Goal: Information Seeking & Learning: Learn about a topic

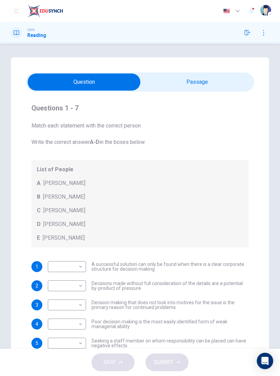
click at [226, 90] on input "checkbox" at bounding box center [84, 81] width 343 height 17
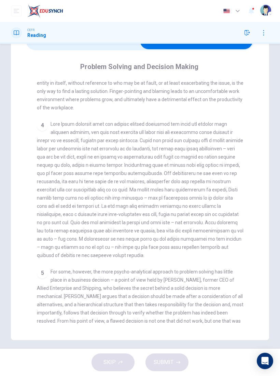
scroll to position [338, 0]
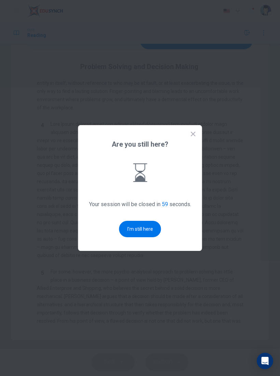
click at [140, 226] on button "I'm still here" at bounding box center [140, 229] width 42 height 16
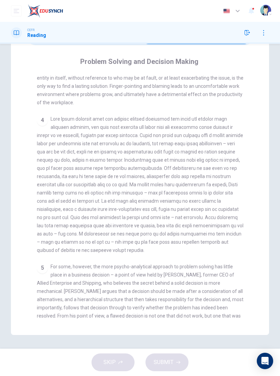
click at [58, 116] on span at bounding box center [140, 184] width 207 height 137
checkbox input "false"
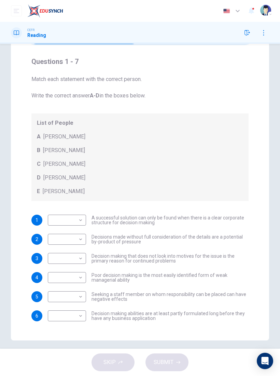
click at [60, 220] on body "Dashboard Practice Start a test Analysis English en ​ [PERSON_NAME] [PERSON_NAM…" at bounding box center [140, 188] width 280 height 376
click at [52, 263] on li "D" at bounding box center [67, 263] width 38 height 11
type input "D"
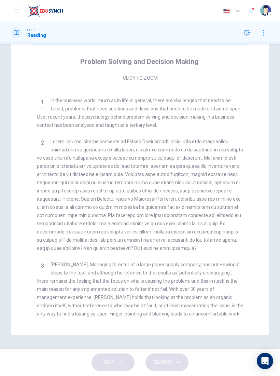
scroll to position [106, 0]
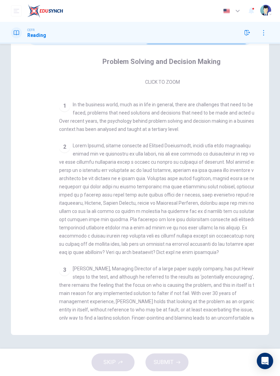
checkbox input "false"
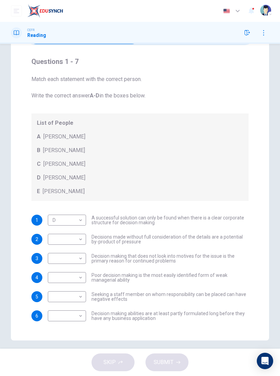
click at [58, 243] on body "Dashboard Practice Start a test Analysis English en ​ [PERSON_NAME] [PERSON_NAM…" at bounding box center [140, 188] width 280 height 376
click at [55, 251] on li "A" at bounding box center [67, 250] width 38 height 11
type input "A"
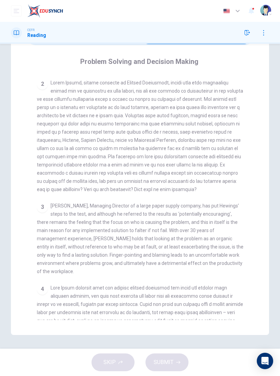
scroll to position [167, 0]
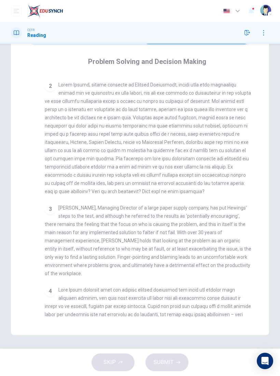
checkbox input "false"
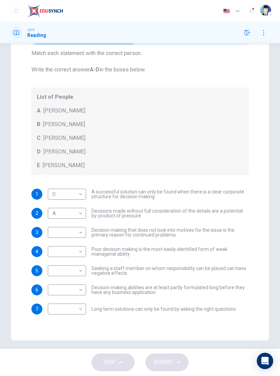
click at [60, 233] on body "Dashboard Practice Start a test Analysis English en ​ [PERSON_NAME] [PERSON_NAM…" at bounding box center [140, 188] width 280 height 376
click at [52, 255] on li "B" at bounding box center [67, 254] width 38 height 11
type input "B"
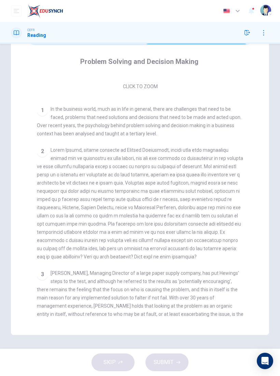
scroll to position [103, 0]
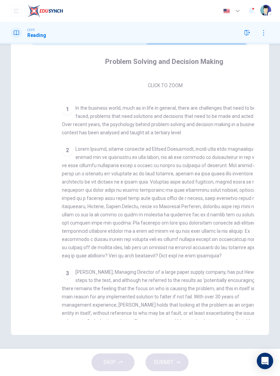
checkbox input "false"
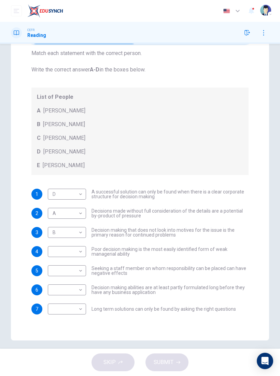
click at [53, 248] on body "Dashboard Practice Start a test Analysis English en ​ [PERSON_NAME] [PERSON_NAM…" at bounding box center [140, 188] width 280 height 376
click at [52, 260] on li "A" at bounding box center [67, 262] width 38 height 11
type input "A"
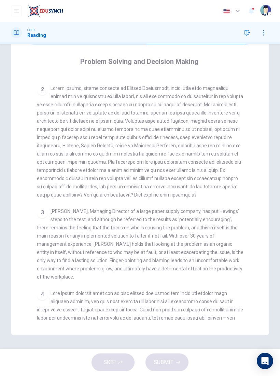
scroll to position [165, 0]
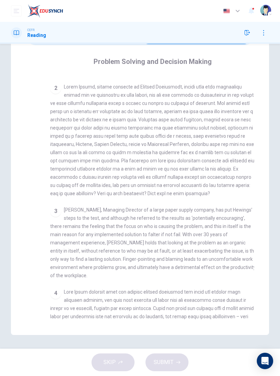
checkbox input "false"
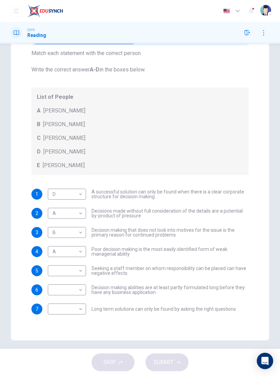
click at [58, 273] on body "Dashboard Practice Start a test Analysis English en ​ [PERSON_NAME] [PERSON_NAM…" at bounding box center [140, 188] width 280 height 376
click at [52, 304] on li "C" at bounding box center [67, 303] width 38 height 11
type input "C"
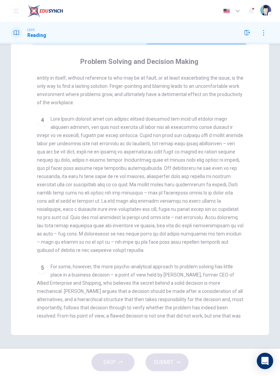
scroll to position [338, 0]
checkbox input "false"
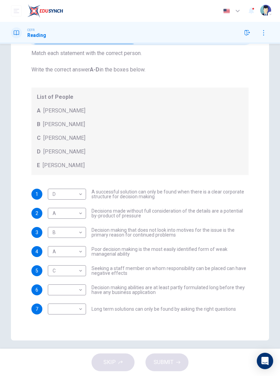
click at [60, 290] on body "Dashboard Practice Start a test Analysis English en ​ [PERSON_NAME] [PERSON_NAM…" at bounding box center [140, 188] width 280 height 376
click at [58, 343] on li "E" at bounding box center [67, 344] width 38 height 11
type input "E"
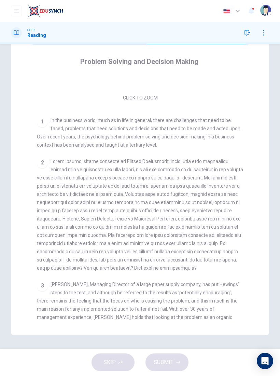
scroll to position [91, 0]
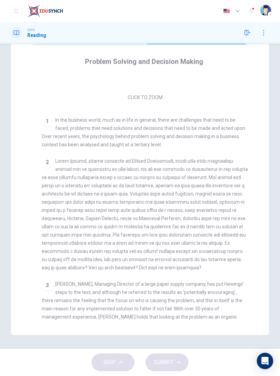
checkbox input "false"
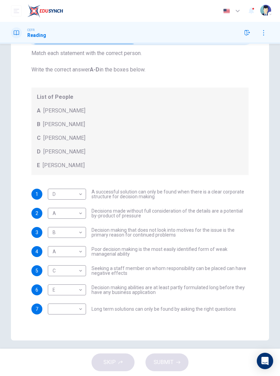
click at [59, 310] on body "Dashboard Practice Start a test Analysis English en ​ [PERSON_NAME] [PERSON_NAM…" at bounding box center [140, 188] width 280 height 376
click at [54, 325] on li "B" at bounding box center [67, 330] width 38 height 11
type input "B"
click at [161, 365] on span "SUBMIT" at bounding box center [164, 363] width 20 height 10
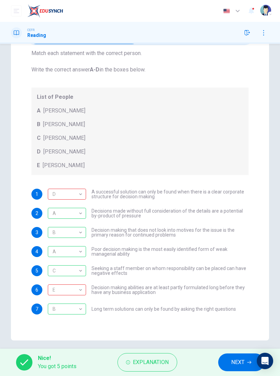
click at [62, 195] on div "D" at bounding box center [66, 194] width 36 height 19
click at [59, 195] on div "D" at bounding box center [66, 194] width 36 height 19
click at [58, 195] on div "D" at bounding box center [66, 194] width 36 height 19
click at [59, 196] on div "D" at bounding box center [66, 194] width 36 height 19
click at [61, 290] on div "E" at bounding box center [66, 289] width 36 height 19
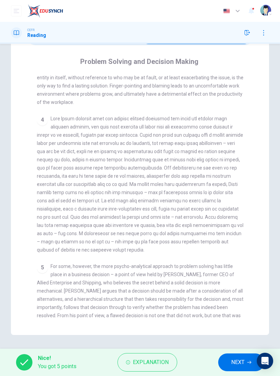
scroll to position [338, 0]
click at [50, 263] on div "5 For some, however, the more psycho-analytical approach to problem solving has…" at bounding box center [140, 300] width 207 height 74
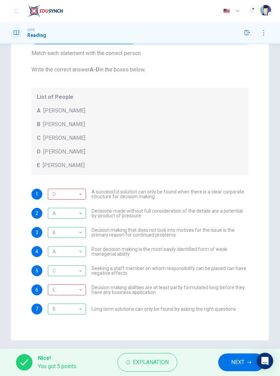
click at [137, 364] on span "Explanation" at bounding box center [151, 363] width 36 height 10
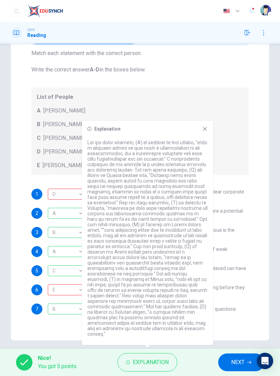
click at [210, 133] on div "Explanation" at bounding box center [147, 233] width 131 height 224
click at [207, 132] on icon at bounding box center [204, 128] width 5 height 5
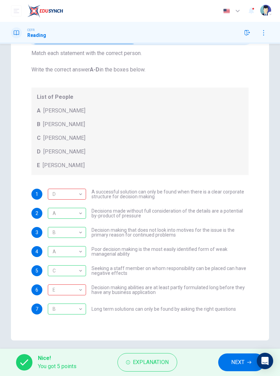
checkbox input "true"
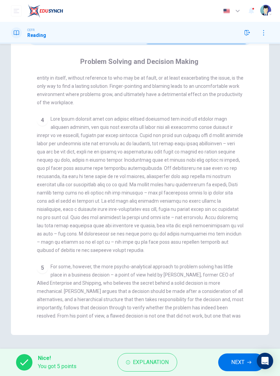
click at [239, 370] on button "NEXT" at bounding box center [241, 362] width 46 height 18
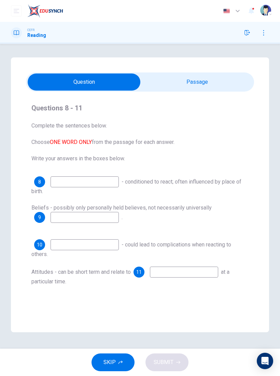
scroll to position [0, 0]
click at [65, 183] on input at bounding box center [85, 181] width 68 height 11
type input "reflex"
click at [215, 90] on input "checkbox" at bounding box center [84, 81] width 343 height 17
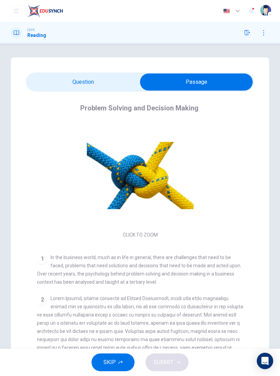
click at [50, 82] on input "checkbox" at bounding box center [196, 81] width 343 height 17
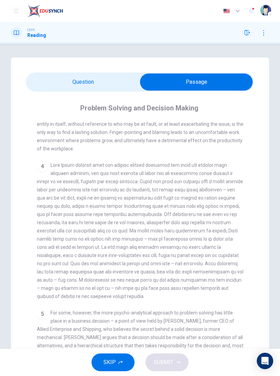
scroll to position [338, 0]
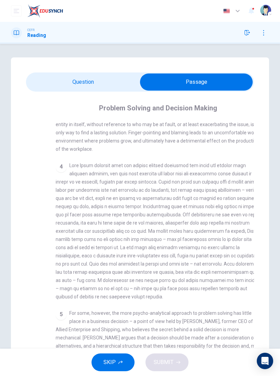
checkbox input "false"
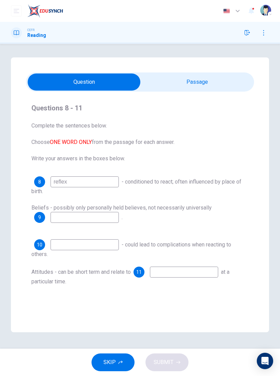
click at [106, 178] on input "reflex" at bounding box center [85, 181] width 68 height 11
type input "r"
type input "Programming"
click at [104, 221] on input at bounding box center [85, 217] width 68 height 11
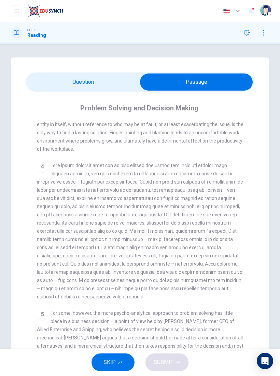
checkbox input "false"
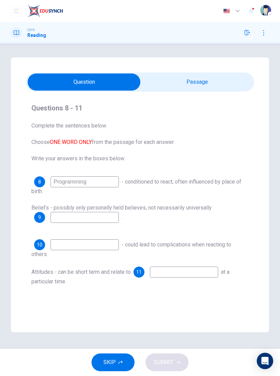
click at [107, 222] on input at bounding box center [85, 217] width 68 height 11
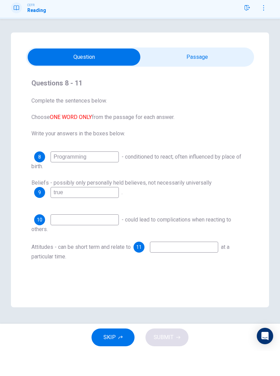
type input "true"
click at [104, 239] on input at bounding box center [85, 244] width 68 height 11
type input "f"
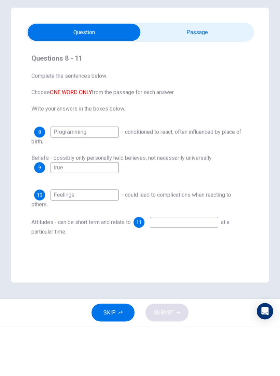
type input "Feelings"
click at [175, 267] on input at bounding box center [184, 272] width 68 height 11
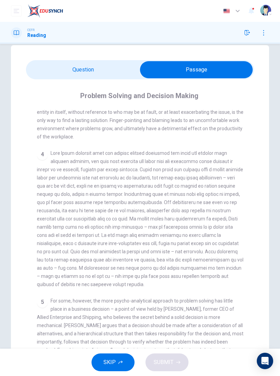
scroll to position [13, 0]
checkbox input "false"
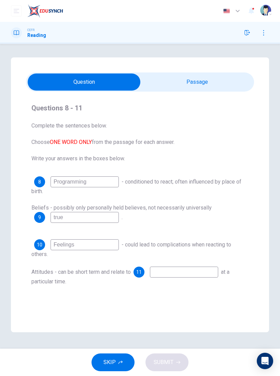
scroll to position [0, 0]
click at [201, 273] on input at bounding box center [184, 272] width 68 height 11
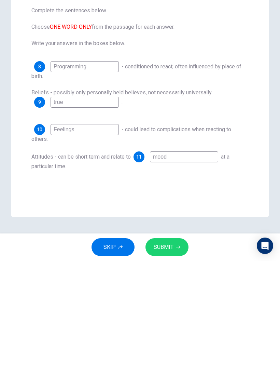
type input "mood"
click at [177, 353] on button "SUBMIT" at bounding box center [167, 362] width 43 height 18
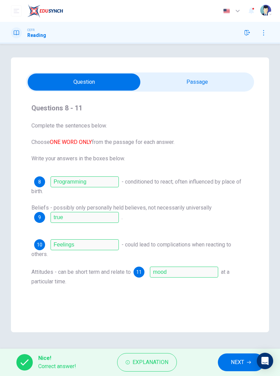
click at [240, 360] on span "NEXT" at bounding box center [237, 363] width 13 height 10
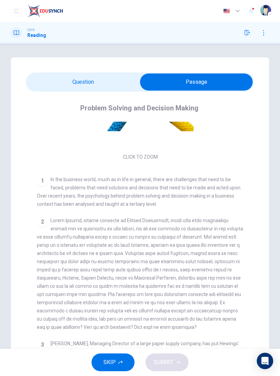
scroll to position [118, 0]
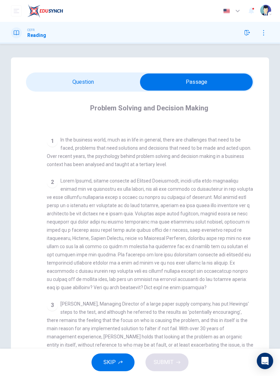
checkbox input "false"
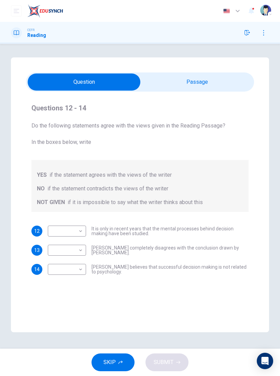
click at [82, 251] on body "Dashboard Practice Start a test Analysis English en ​ [PERSON_NAME] [PERSON_NAM…" at bounding box center [140, 188] width 280 height 376
click at [78, 263] on li "YES" at bounding box center [67, 261] width 38 height 11
type input "YES"
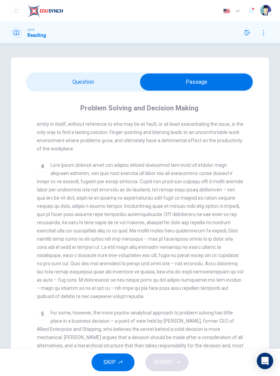
scroll to position [338, 0]
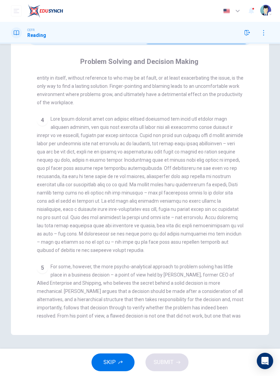
click at [170, 269] on span "For some, however, the more psycho-analytical approach to problem solving has l…" at bounding box center [140, 299] width 207 height 71
checkbox input "false"
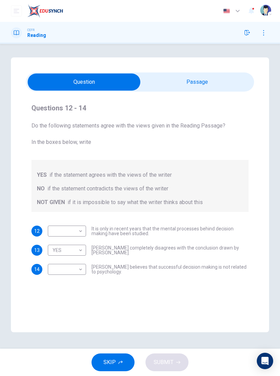
scroll to position [0, 0]
click at [80, 270] on body "Dashboard Practice Start a test Analysis English en ​ [PERSON_NAME] [PERSON_NAM…" at bounding box center [140, 188] width 280 height 376
click at [82, 277] on li "YES" at bounding box center [67, 280] width 38 height 11
type input "YES"
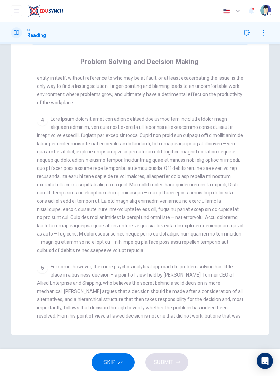
scroll to position [46, 0]
checkbox input "false"
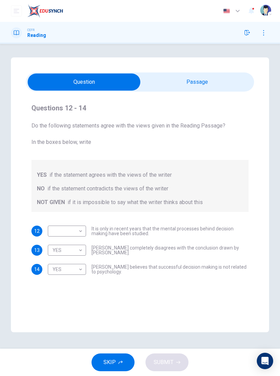
scroll to position [0, 0]
click at [79, 231] on body "Dashboard Practice Start a test Analysis English en ​ [PERSON_NAME] [PERSON_NAM…" at bounding box center [140, 188] width 280 height 376
click at [81, 262] on li "NOT GIVEN" at bounding box center [67, 263] width 38 height 11
type input "NOT GIVEN"
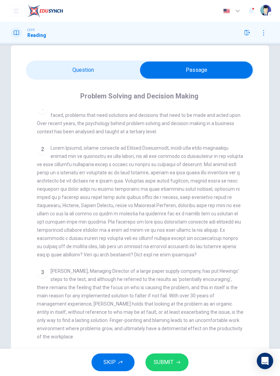
scroll to position [181, 0]
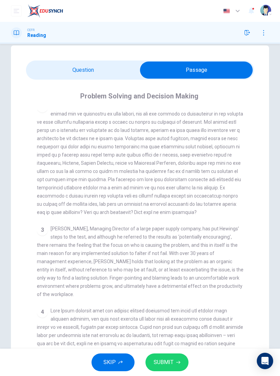
checkbox input "false"
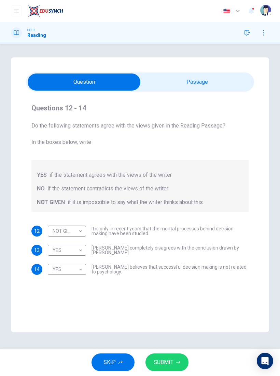
click at [81, 250] on body "Dashboard Practice Start a test Analysis English en ​ [PERSON_NAME] [PERSON_NAM…" at bounding box center [140, 188] width 280 height 376
click at [83, 272] on li "NO" at bounding box center [67, 272] width 38 height 11
type input "NO"
click at [169, 362] on span "SUBMIT" at bounding box center [164, 363] width 20 height 10
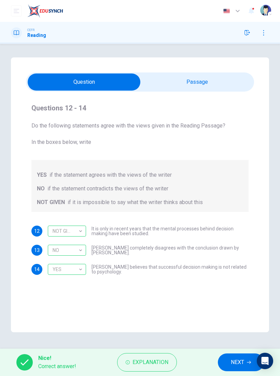
click at [233, 362] on span "NEXT" at bounding box center [237, 363] width 13 height 10
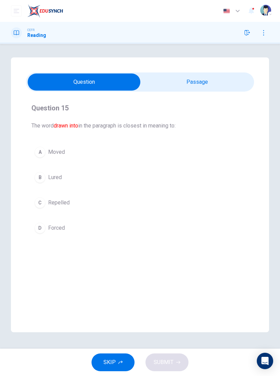
click at [41, 175] on div "B" at bounding box center [40, 177] width 11 height 11
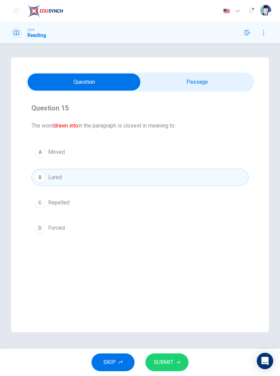
click at [175, 359] on button "SUBMIT" at bounding box center [167, 362] width 43 height 18
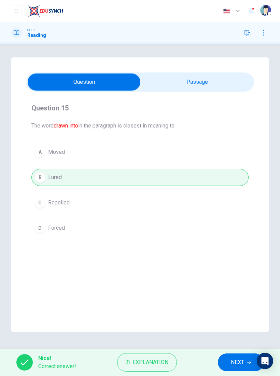
click at [230, 360] on button "NEXT" at bounding box center [241, 362] width 46 height 18
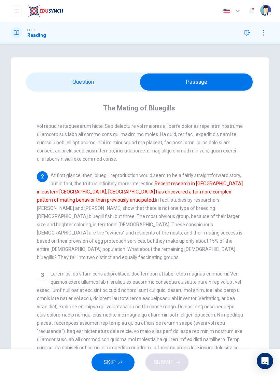
scroll to position [57, 0]
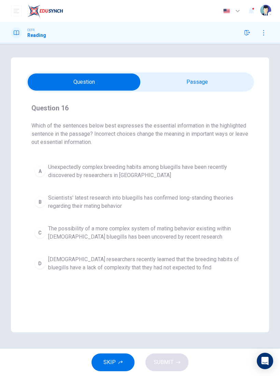
click at [184, 163] on span "Unexpectedly complex breeding habits among bluegills have been recently discove…" at bounding box center [147, 171] width 198 height 16
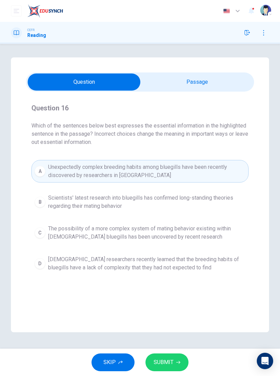
click at [176, 362] on icon "button" at bounding box center [178, 362] width 4 height 4
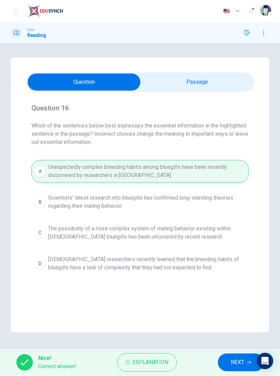
click at [144, 361] on span "Explanation" at bounding box center [151, 363] width 36 height 10
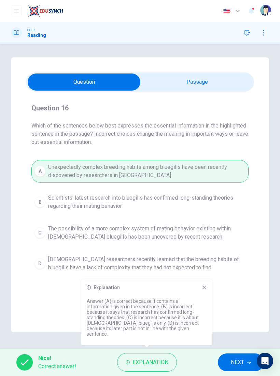
click at [235, 364] on span "NEXT" at bounding box center [237, 363] width 13 height 10
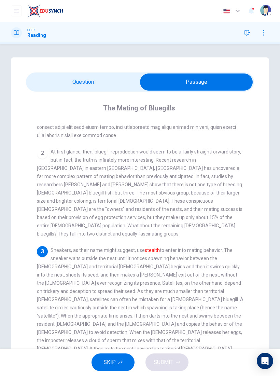
scroll to position [82, 0]
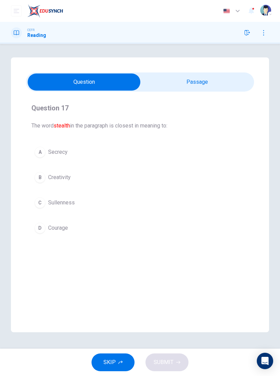
click at [40, 205] on div "C" at bounding box center [40, 202] width 11 height 11
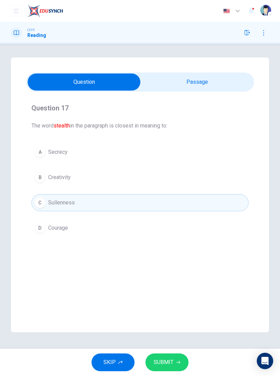
click at [40, 158] on button "A Secrecy" at bounding box center [139, 152] width 217 height 17
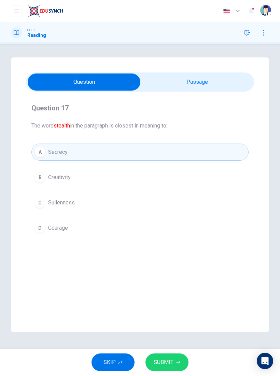
click at [168, 362] on span "SUBMIT" at bounding box center [164, 363] width 20 height 10
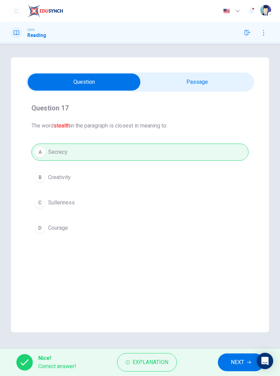
click at [135, 362] on span "Explanation" at bounding box center [151, 363] width 36 height 10
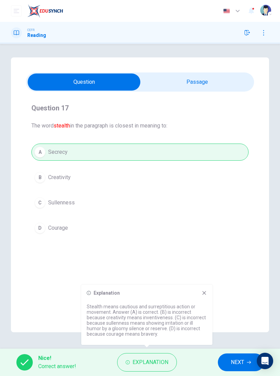
click at [165, 229] on div "A Secrecy B Creativity C Sullenness D Courage" at bounding box center [139, 190] width 217 height 93
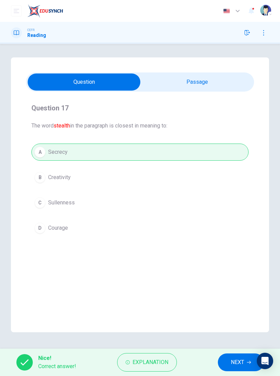
click at [149, 366] on span "Explanation" at bounding box center [151, 363] width 36 height 10
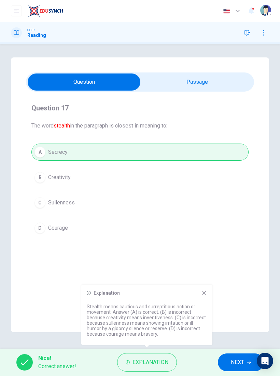
click at [140, 370] on button "Explanation" at bounding box center [147, 362] width 60 height 18
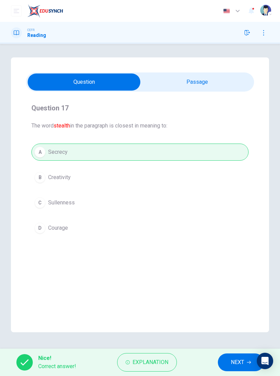
click at [228, 362] on button "NEXT" at bounding box center [241, 362] width 46 height 18
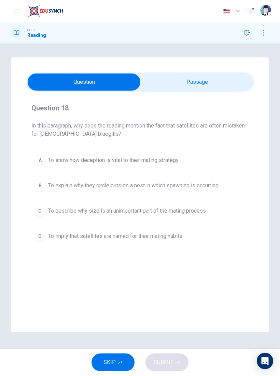
click at [216, 115] on div "Question 18 In this paragraph, why does the reading mention the fact that satel…" at bounding box center [139, 121] width 217 height 36
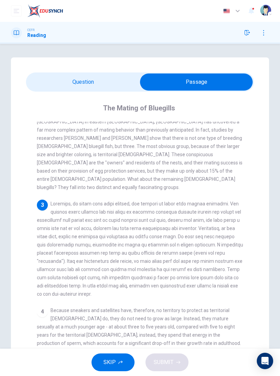
scroll to position [128, 0]
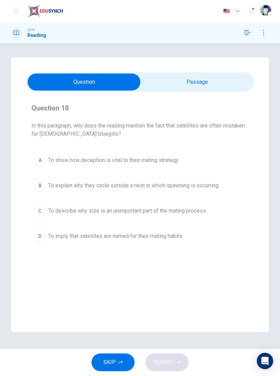
click at [184, 85] on input "checkbox" at bounding box center [84, 81] width 343 height 17
click at [37, 160] on div "A" at bounding box center [40, 160] width 11 height 11
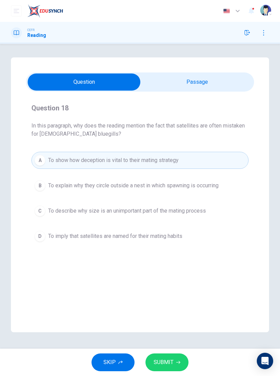
click at [179, 356] on button "SUBMIT" at bounding box center [167, 362] width 43 height 18
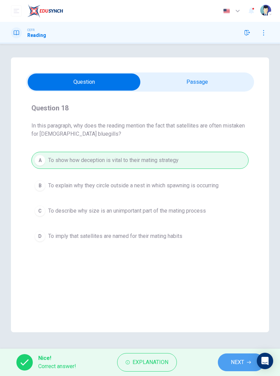
click at [234, 363] on span "NEXT" at bounding box center [237, 363] width 13 height 10
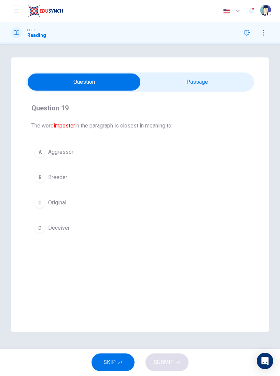
click at [41, 227] on div "D" at bounding box center [40, 228] width 11 height 11
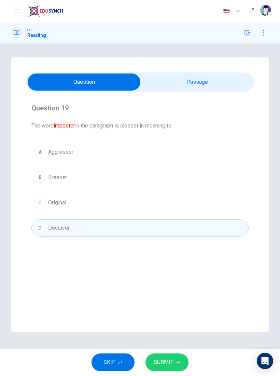
click at [212, 86] on input "checkbox" at bounding box center [84, 81] width 343 height 17
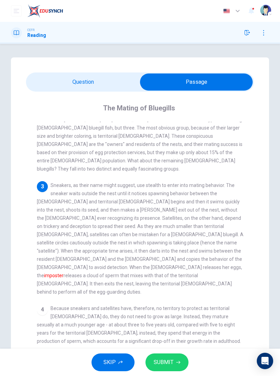
scroll to position [149, 0]
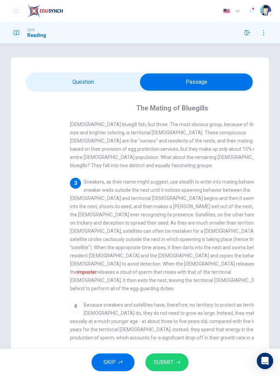
checkbox input "false"
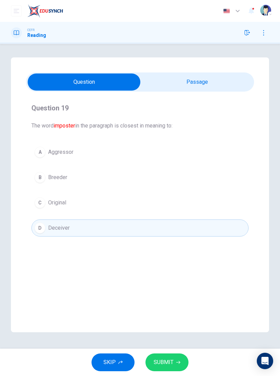
click at [162, 355] on button "SUBMIT" at bounding box center [167, 362] width 43 height 18
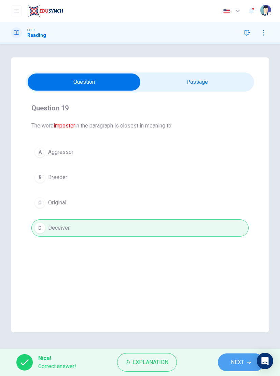
click at [230, 359] on button "NEXT" at bounding box center [241, 362] width 46 height 18
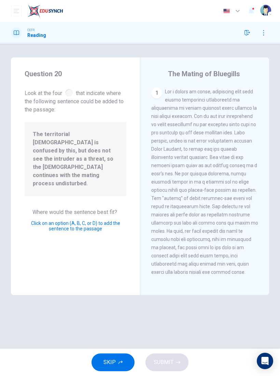
scroll to position [353, 0]
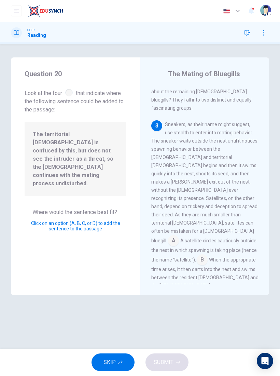
click at [185, 299] on input at bounding box center [179, 304] width 11 height 11
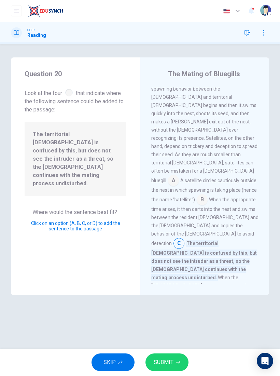
scroll to position [420, 0]
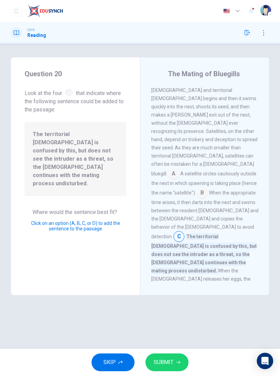
click at [167, 366] on span "SUBMIT" at bounding box center [164, 363] width 20 height 10
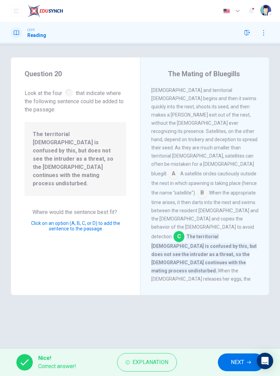
click at [236, 363] on span "NEXT" at bounding box center [237, 363] width 13 height 10
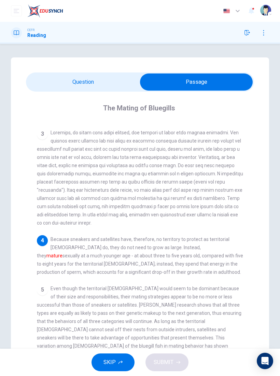
scroll to position [198, 0]
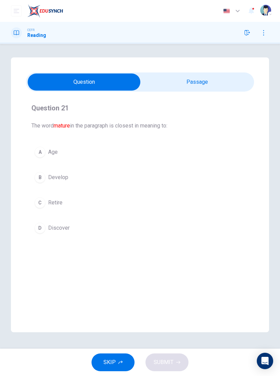
click at [73, 173] on button "B Develop" at bounding box center [139, 177] width 217 height 17
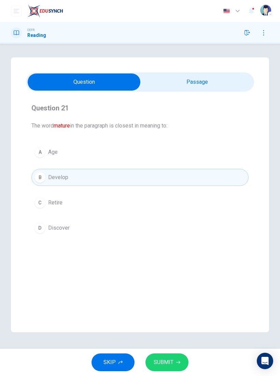
click at [172, 370] on button "SUBMIT" at bounding box center [167, 362] width 43 height 18
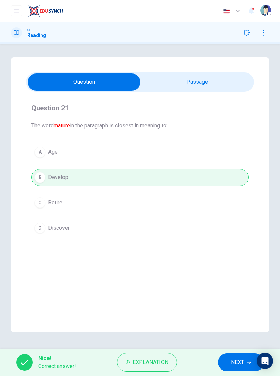
click at [235, 362] on span "NEXT" at bounding box center [237, 363] width 13 height 10
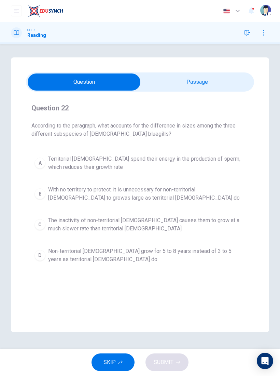
click at [36, 189] on button "B With no territory to protect, it is unnecessary for non-territorial [DEMOGRAP…" at bounding box center [139, 194] width 217 height 23
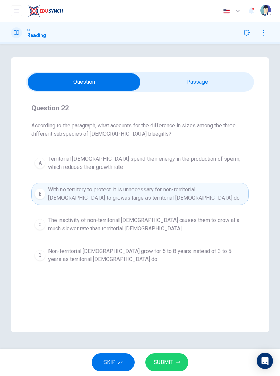
click at [163, 357] on button "SUBMIT" at bounding box center [167, 362] width 43 height 18
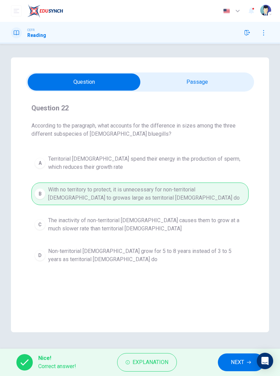
click at [237, 360] on span "NEXT" at bounding box center [237, 363] width 13 height 10
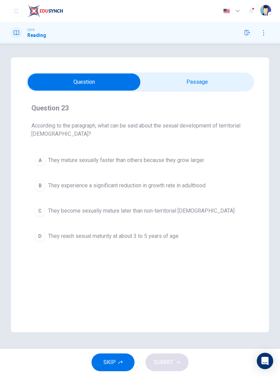
click at [191, 213] on span "They become sexually mature later than non-territorial [DEMOGRAPHIC_DATA]" at bounding box center [141, 211] width 187 height 8
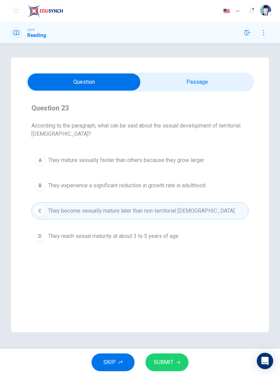
click at [175, 360] on button "SUBMIT" at bounding box center [167, 362] width 43 height 18
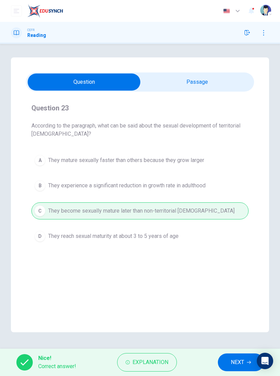
click at [240, 362] on span "NEXT" at bounding box center [237, 363] width 13 height 10
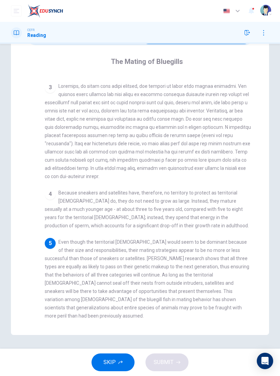
scroll to position [0, 0]
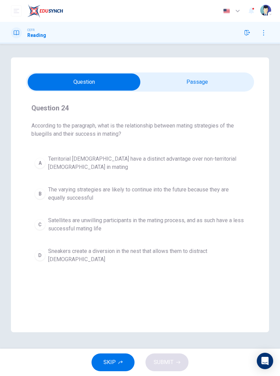
click at [203, 186] on span "The varying strategies are likely to continue into the future because they are …" at bounding box center [147, 194] width 198 height 16
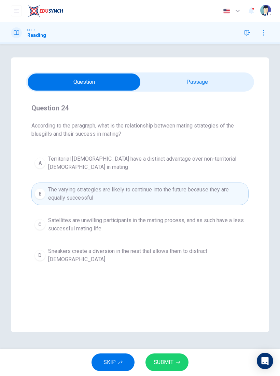
click at [166, 362] on span "SUBMIT" at bounding box center [164, 363] width 20 height 10
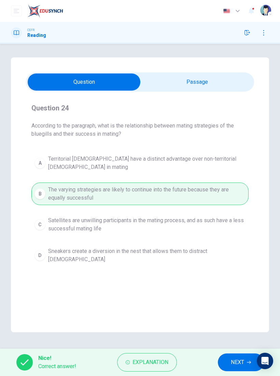
click at [227, 358] on button "NEXT" at bounding box center [241, 362] width 46 height 18
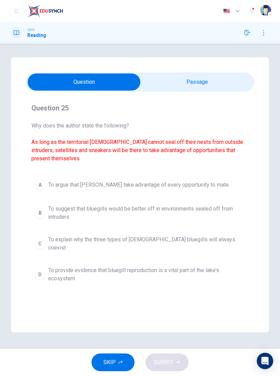
click at [188, 240] on span "To explain why the three types of [DEMOGRAPHIC_DATA] bluegills will always coex…" at bounding box center [147, 244] width 198 height 16
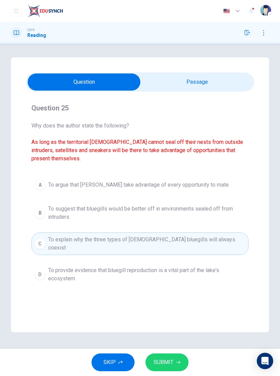
click at [184, 357] on button "SUBMIT" at bounding box center [167, 362] width 43 height 18
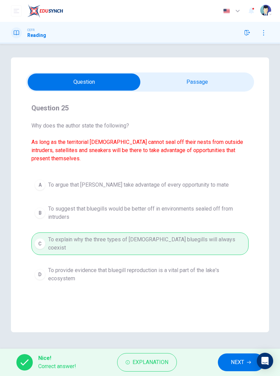
click at [241, 362] on span "NEXT" at bounding box center [237, 363] width 13 height 10
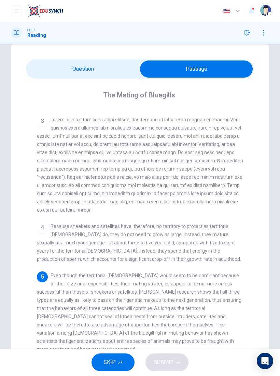
scroll to position [32, 0]
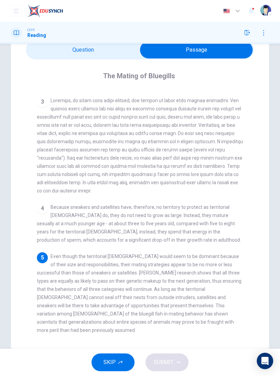
click at [237, 205] on div "4 Because sneakers and satellites have, therefore, no territory to protect as t…" at bounding box center [140, 223] width 207 height 41
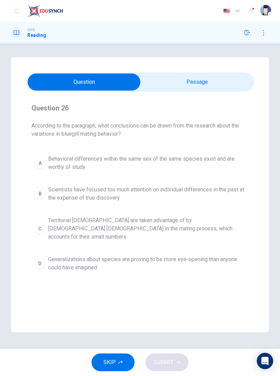
click at [41, 252] on button "D Generalizations about species are proving to be more eye-opening than anyone …" at bounding box center [139, 263] width 217 height 23
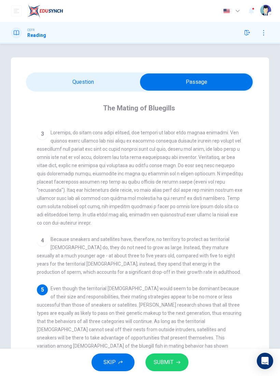
click at [224, 286] on span "Even though the territorial [DEMOGRAPHIC_DATA] would seem to be dominant becaus…" at bounding box center [139, 325] width 205 height 79
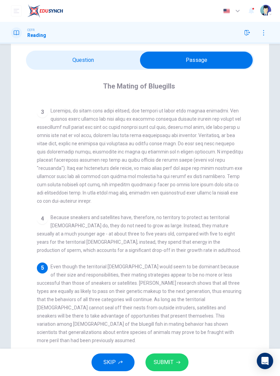
scroll to position [30, 0]
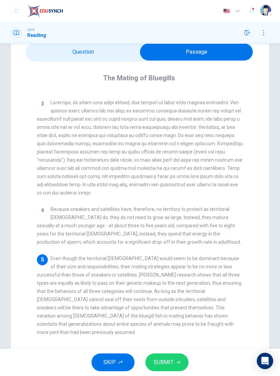
click at [224, 255] on div "5 Even though the territorial [DEMOGRAPHIC_DATA] would seem to be dominant beca…" at bounding box center [140, 295] width 207 height 82
checkbox input "false"
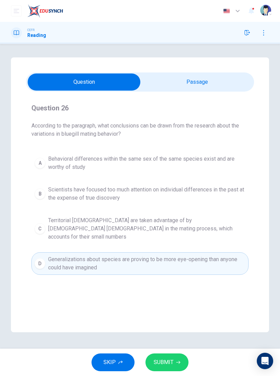
click at [238, 291] on div "Question 26 According to the paragraph, what conclusions can be drawn from the …" at bounding box center [140, 194] width 258 height 275
click at [31, 158] on button "A Behavioral differences within the same sex of the same species exist and are …" at bounding box center [139, 163] width 217 height 23
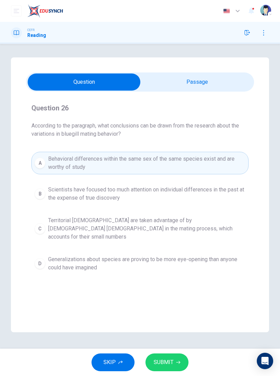
click at [171, 361] on span "SUBMIT" at bounding box center [164, 363] width 20 height 10
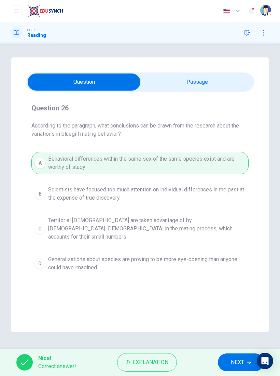
click at [160, 362] on span "Explanation" at bounding box center [151, 363] width 36 height 10
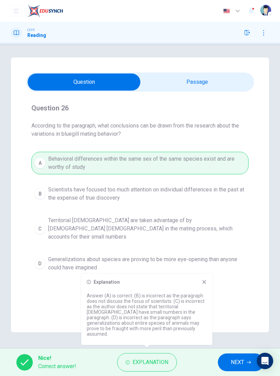
click at [203, 292] on div "Explanation Answer (A) is correct. (B) is incorrect as the paragraph does not d…" at bounding box center [146, 309] width 131 height 71
click at [202, 285] on icon at bounding box center [204, 281] width 5 height 5
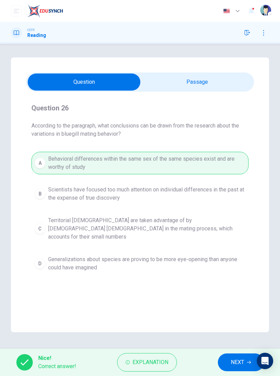
click at [238, 363] on span "NEXT" at bounding box center [237, 363] width 13 height 10
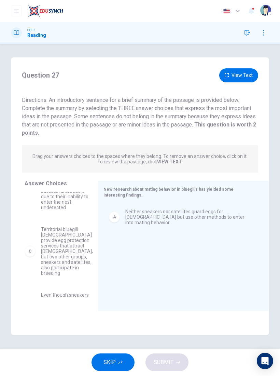
scroll to position [42, 0]
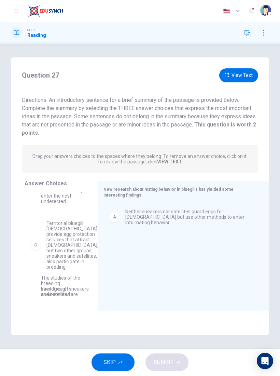
click at [57, 257] on div "B Scientists have discovered that satellite [DEMOGRAPHIC_DATA] are the least su…" at bounding box center [59, 244] width 68 height 105
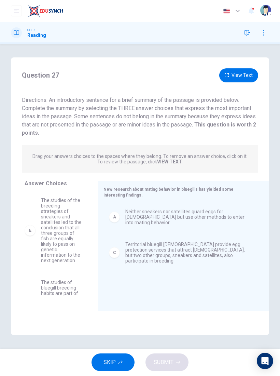
scroll to position [126, 0]
click at [243, 79] on button "View Text" at bounding box center [238, 75] width 39 height 14
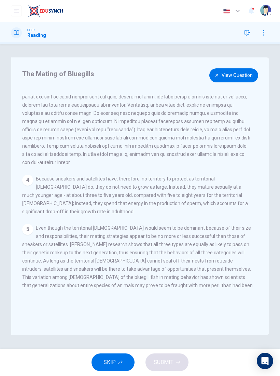
scroll to position [205, 0]
click at [232, 79] on button "View Question" at bounding box center [234, 75] width 49 height 14
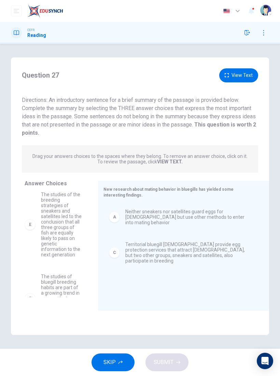
click at [237, 75] on button "View Text" at bounding box center [238, 75] width 39 height 14
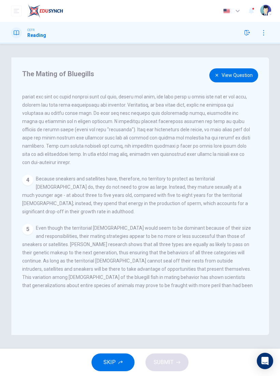
click at [239, 75] on button "View Question" at bounding box center [234, 75] width 49 height 14
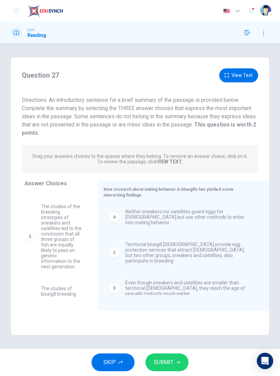
scroll to position [61, 0]
click at [236, 73] on button "View Text" at bounding box center [238, 75] width 39 height 14
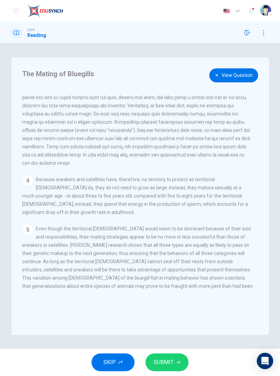
scroll to position [205, 0]
click at [240, 73] on button "View Question" at bounding box center [234, 75] width 49 height 14
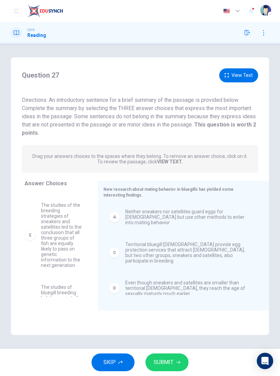
scroll to position [65, 0]
click at [235, 75] on button "View Text" at bounding box center [238, 75] width 39 height 14
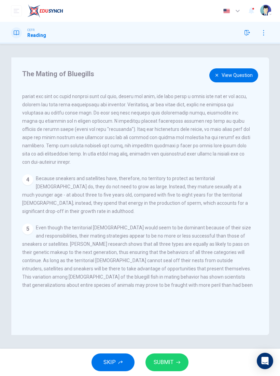
scroll to position [205, 0]
click at [229, 74] on button "View Question" at bounding box center [234, 75] width 49 height 14
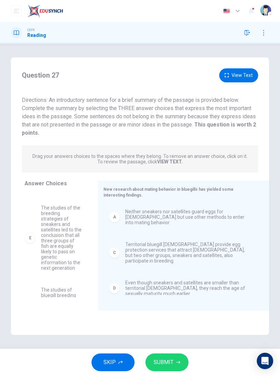
scroll to position [56, 0]
click at [241, 74] on button "View Text" at bounding box center [238, 75] width 39 height 14
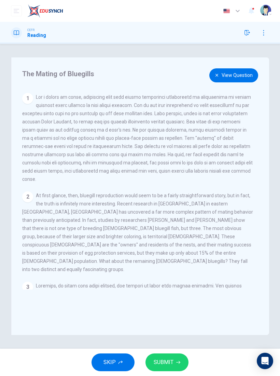
scroll to position [0, 0]
click at [235, 76] on button "View Question" at bounding box center [234, 75] width 49 height 14
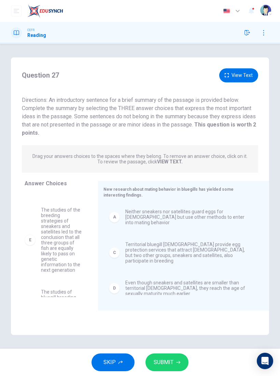
click at [240, 80] on button "View Text" at bounding box center [238, 75] width 39 height 14
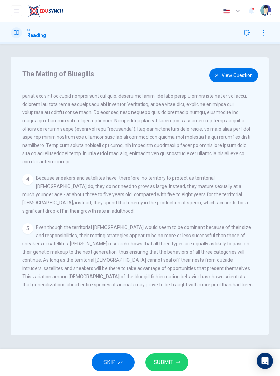
scroll to position [205, 0]
click at [233, 75] on button "View Question" at bounding box center [234, 75] width 49 height 14
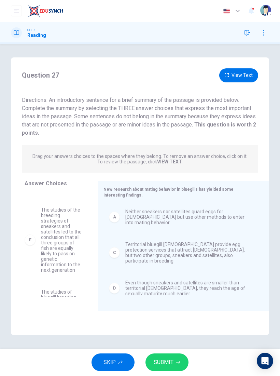
click at [163, 361] on span "SUBMIT" at bounding box center [164, 363] width 20 height 10
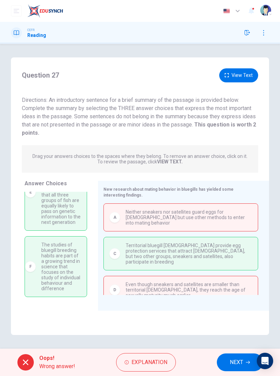
scroll to position [105, 0]
click at [135, 367] on span "Explanation" at bounding box center [150, 363] width 36 height 10
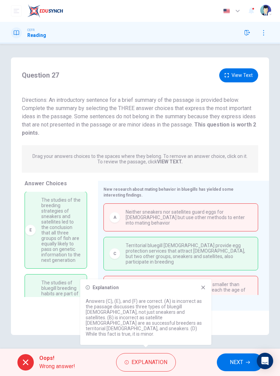
scroll to position [65, 0]
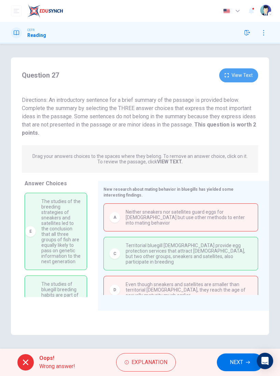
click at [235, 79] on button "View Text" at bounding box center [238, 75] width 39 height 14
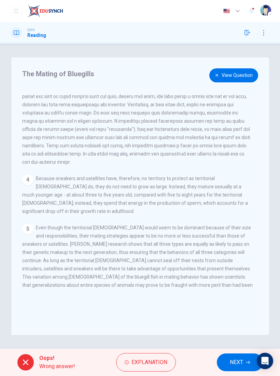
scroll to position [205, 0]
click at [228, 75] on button "View Question" at bounding box center [234, 75] width 49 height 14
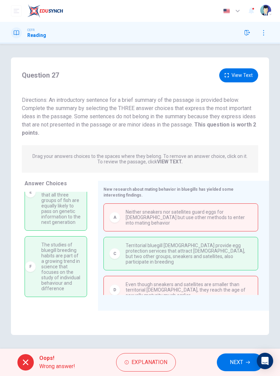
scroll to position [105, 0]
click at [237, 74] on button "View Text" at bounding box center [238, 75] width 39 height 14
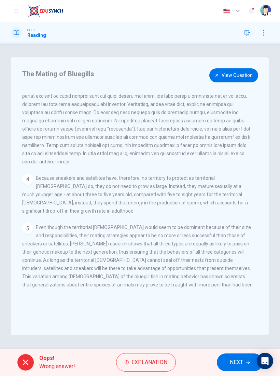
scroll to position [205, 0]
click at [228, 75] on button "View Question" at bounding box center [234, 75] width 49 height 14
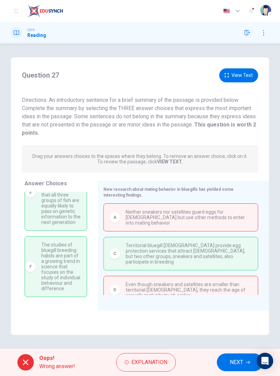
click at [141, 366] on span "Explanation" at bounding box center [150, 363] width 36 height 10
click at [55, 320] on div "Question 27 View Text Directions: An introductory sentence for a brief summary …" at bounding box center [140, 196] width 258 height 278
click at [234, 361] on span "NEXT" at bounding box center [236, 363] width 13 height 10
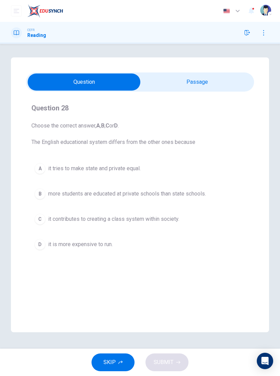
click at [204, 195] on span "more students are educated at private schools than state schools." at bounding box center [127, 194] width 158 height 8
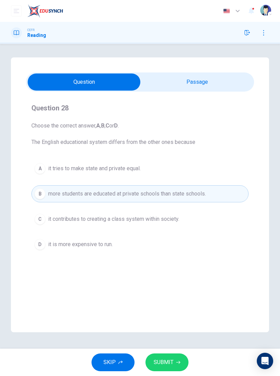
click at [185, 224] on button "C it contributes to creating a class system within society." at bounding box center [139, 219] width 217 height 17
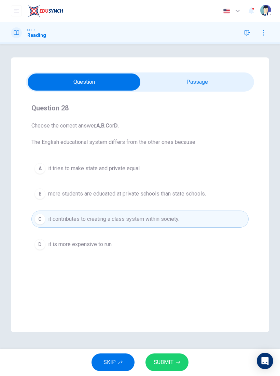
click at [173, 362] on span "SUBMIT" at bounding box center [164, 363] width 20 height 10
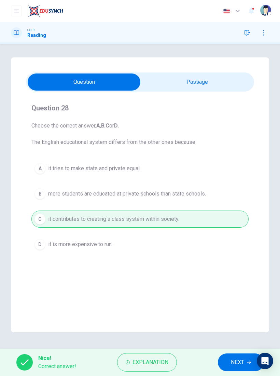
click at [236, 360] on span "NEXT" at bounding box center [237, 363] width 13 height 10
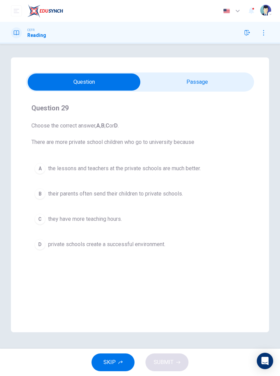
click at [40, 166] on div "A" at bounding box center [40, 168] width 11 height 11
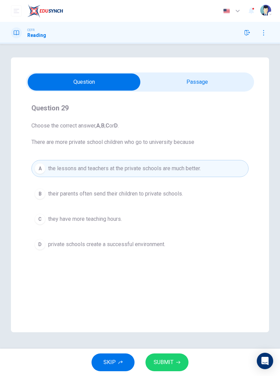
click at [172, 244] on button "D private schools create a successful environment." at bounding box center [139, 244] width 217 height 17
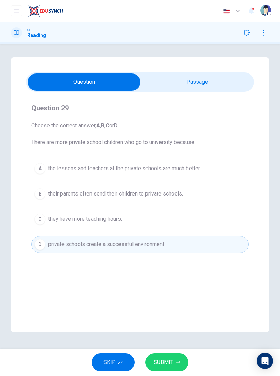
click at [174, 360] on button "SUBMIT" at bounding box center [167, 362] width 43 height 18
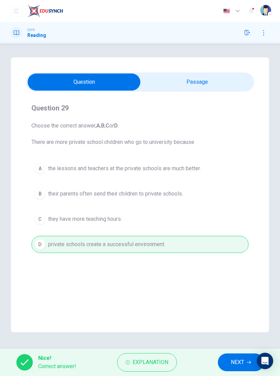
click at [238, 358] on span "NEXT" at bounding box center [237, 363] width 13 height 10
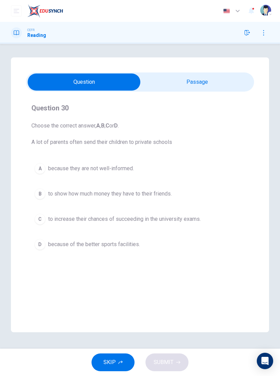
click at [204, 218] on button "C to increase their chances of succeeding in the university exams." at bounding box center [139, 219] width 217 height 17
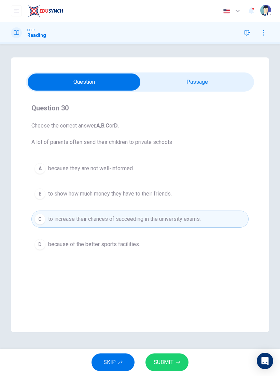
click at [175, 355] on button "SUBMIT" at bounding box center [167, 362] width 43 height 18
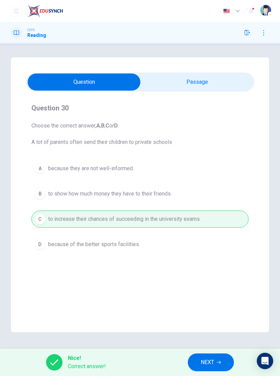
click at [222, 356] on button "NEXT" at bounding box center [211, 362] width 46 height 18
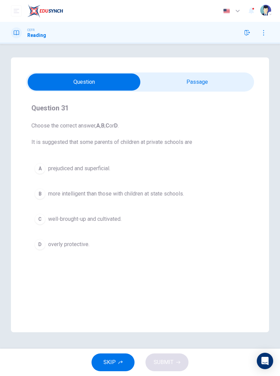
click at [35, 167] on div "A" at bounding box center [40, 168] width 11 height 11
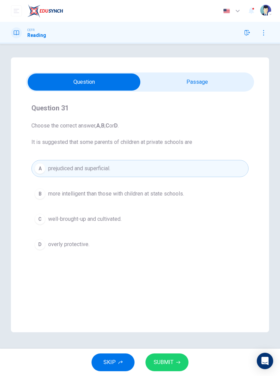
click at [172, 361] on span "SUBMIT" at bounding box center [164, 363] width 20 height 10
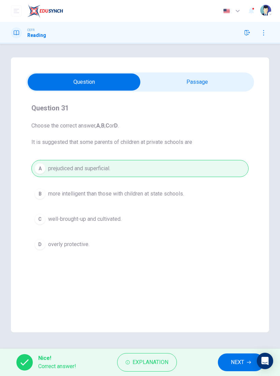
click at [230, 353] on button "NEXT" at bounding box center [241, 362] width 46 height 18
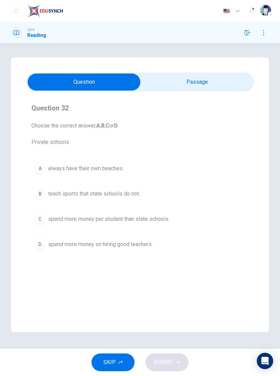
click at [37, 218] on div "C" at bounding box center [40, 219] width 11 height 11
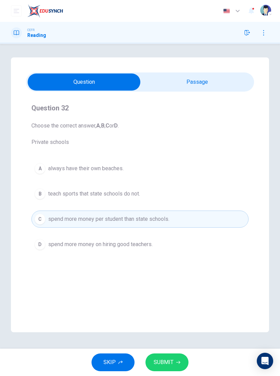
click at [176, 360] on button "SUBMIT" at bounding box center [167, 362] width 43 height 18
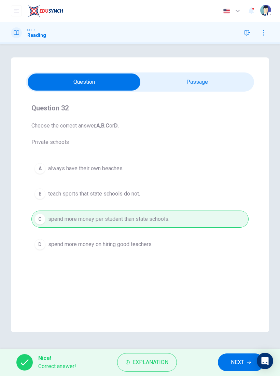
click at [232, 359] on span "NEXT" at bounding box center [237, 363] width 13 height 10
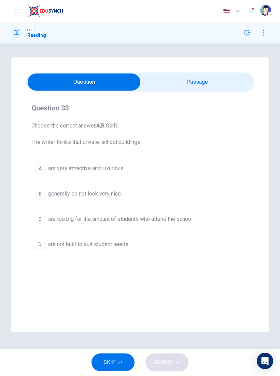
click at [38, 166] on div "A" at bounding box center [40, 168] width 11 height 11
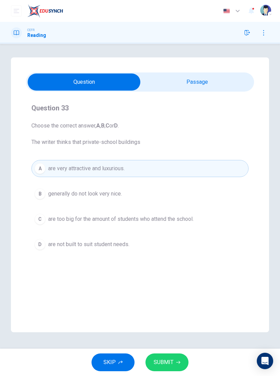
click at [175, 356] on button "SUBMIT" at bounding box center [167, 362] width 43 height 18
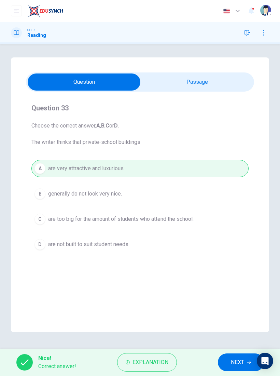
click at [232, 360] on span "NEXT" at bounding box center [237, 363] width 13 height 10
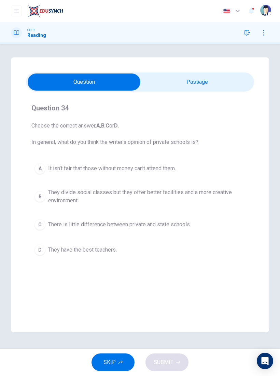
click at [36, 194] on div "B" at bounding box center [40, 196] width 11 height 11
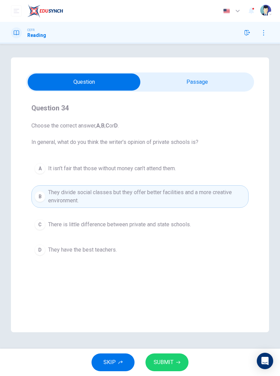
click at [175, 357] on button "SUBMIT" at bounding box center [167, 362] width 43 height 18
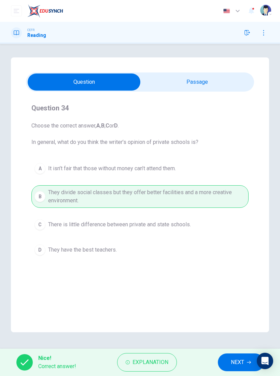
click at [237, 358] on span "NEXT" at bounding box center [237, 363] width 13 height 10
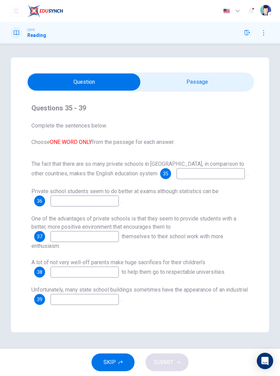
click at [227, 176] on input at bounding box center [211, 173] width 68 height 11
type input "unique"
click at [96, 194] on span "Private school students seem to do better at exams although statistics can be" at bounding box center [124, 191] width 187 height 6
click at [103, 200] on input at bounding box center [85, 201] width 68 height 11
type input "deceptive"
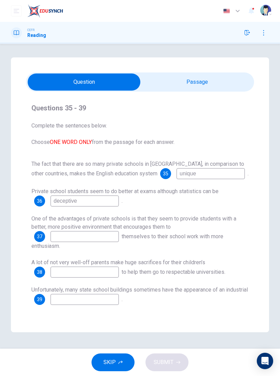
click at [102, 237] on input at bounding box center [85, 236] width 68 height 11
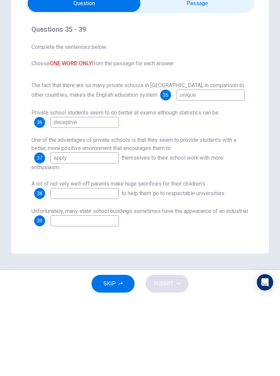
type input "apply"
click at [106, 267] on input at bounding box center [85, 272] width 68 height 11
type input "schooling"
click at [119, 294] on input at bounding box center [85, 299] width 68 height 11
type input "shed"
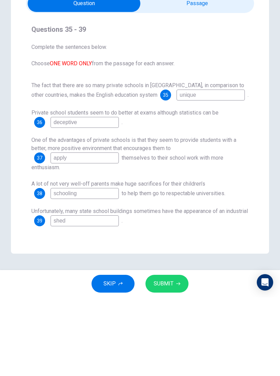
click at [180, 286] on div "Unfortunately, many state school buildings sometimes have the appearance of an …" at bounding box center [139, 295] width 217 height 19
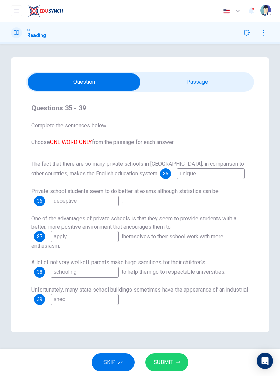
click at [173, 359] on button "SUBMIT" at bounding box center [167, 362] width 43 height 18
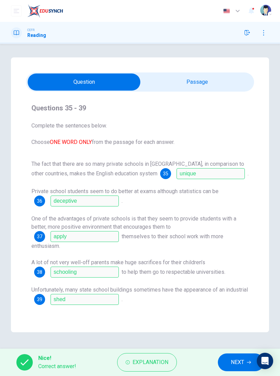
click at [236, 359] on span "NEXT" at bounding box center [237, 363] width 13 height 10
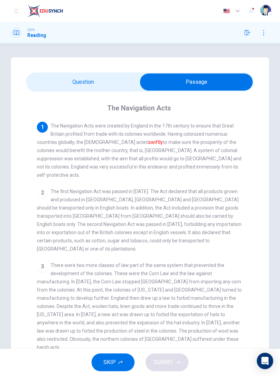
scroll to position [0, 0]
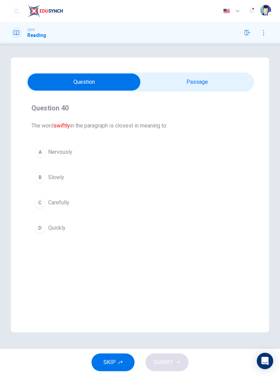
click at [37, 238] on div "Question 40 The word swiftly in the paragraph is closest in meaning to: A Nervo…" at bounding box center [140, 169] width 228 height 145
click at [39, 228] on div "D" at bounding box center [40, 228] width 11 height 11
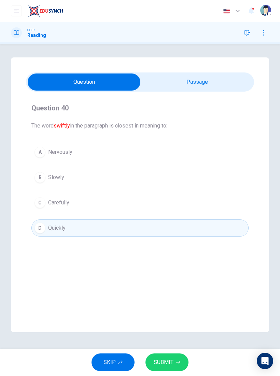
click at [55, 270] on div "Question 40 The word swiftly in the paragraph is closest in meaning to: A Nervo…" at bounding box center [140, 194] width 258 height 275
click at [214, 80] on input "checkbox" at bounding box center [84, 81] width 343 height 17
click at [171, 367] on span "SUBMIT" at bounding box center [164, 363] width 20 height 10
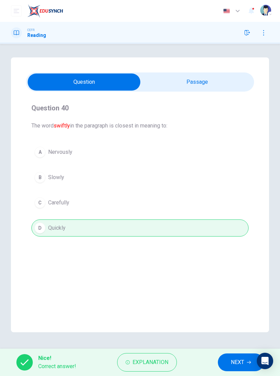
click at [229, 363] on button "NEXT" at bounding box center [241, 362] width 46 height 18
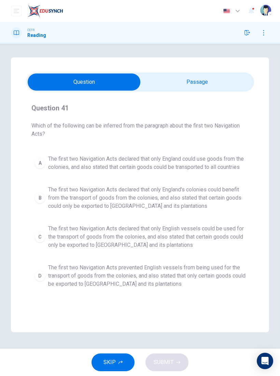
click at [159, 243] on span "The first two Navigation Acts declared that only English vessels could be used …" at bounding box center [147, 237] width 198 height 25
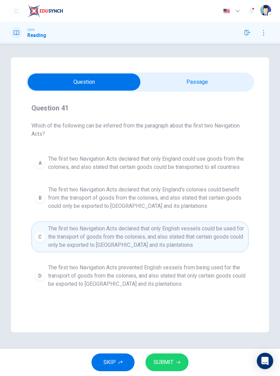
click at [181, 362] on button "SUBMIT" at bounding box center [167, 362] width 43 height 18
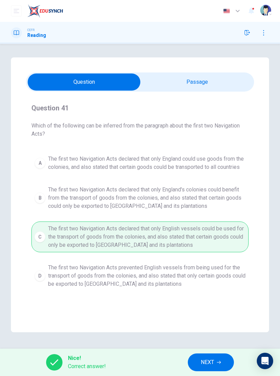
click at [206, 365] on span "NEXT" at bounding box center [207, 363] width 13 height 10
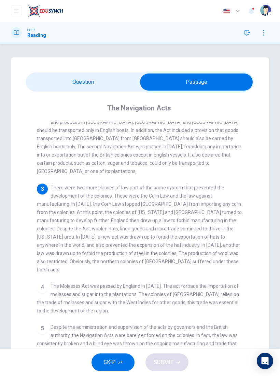
scroll to position [78, 0]
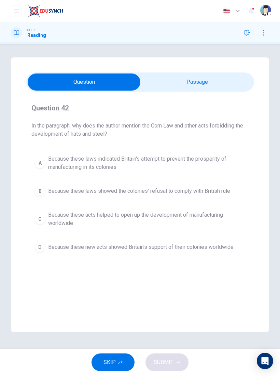
click at [44, 156] on button "A Because these laws indicated Britain's attempt to prevent the prosperity of m…" at bounding box center [139, 163] width 217 height 23
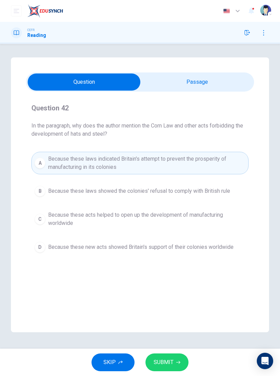
click at [174, 355] on button "SUBMIT" at bounding box center [167, 362] width 43 height 18
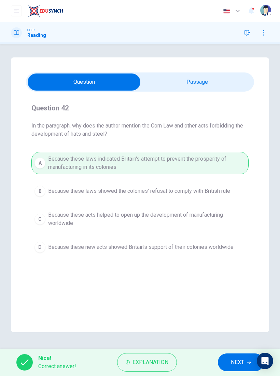
click at [233, 357] on button "NEXT" at bounding box center [241, 362] width 46 height 18
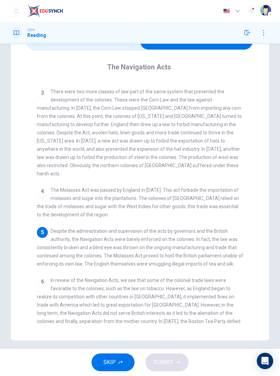
scroll to position [0, 0]
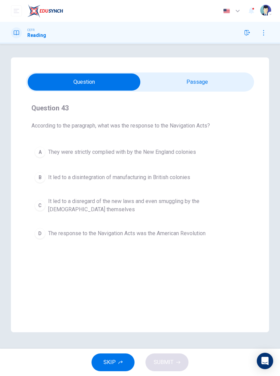
click at [43, 200] on button "C It led to a disregard of the new laws and even smuggling by the [DEMOGRAPHIC_…" at bounding box center [139, 205] width 217 height 23
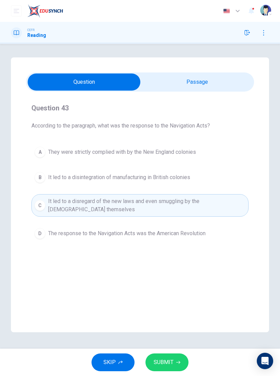
click at [167, 360] on span "SUBMIT" at bounding box center [164, 363] width 20 height 10
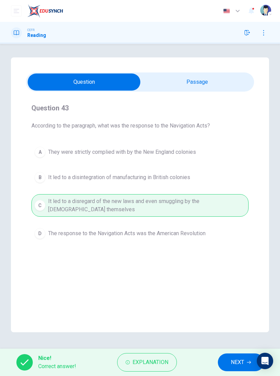
click at [235, 358] on span "NEXT" at bounding box center [237, 363] width 13 height 10
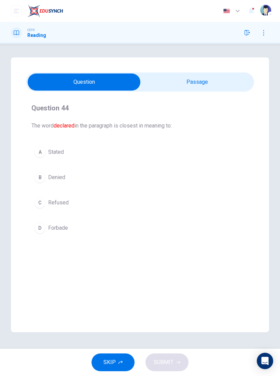
click at [41, 152] on div "A" at bounding box center [40, 152] width 11 height 11
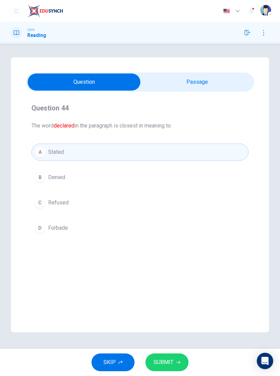
click at [170, 359] on span "SUBMIT" at bounding box center [164, 363] width 20 height 10
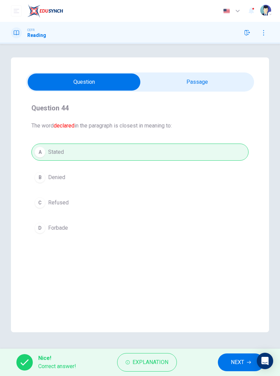
click at [235, 356] on button "NEXT" at bounding box center [241, 362] width 46 height 18
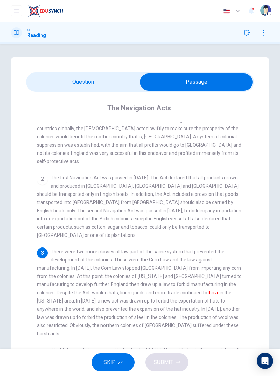
scroll to position [19, 0]
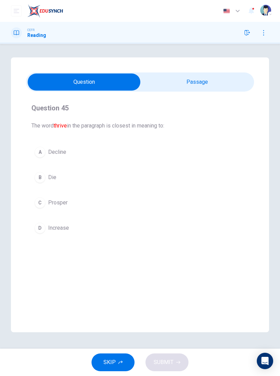
click at [64, 206] on span "Prosper" at bounding box center [57, 203] width 19 height 8
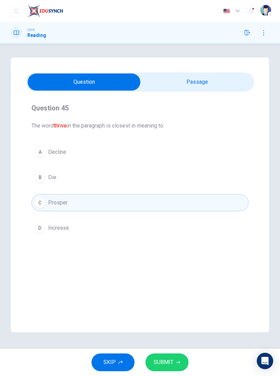
click at [169, 360] on span "SUBMIT" at bounding box center [164, 363] width 20 height 10
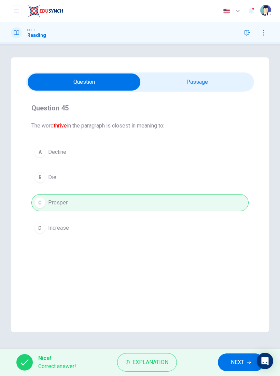
click at [226, 80] on input "checkbox" at bounding box center [84, 81] width 343 height 17
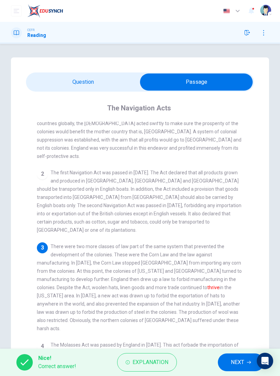
scroll to position [33, 0]
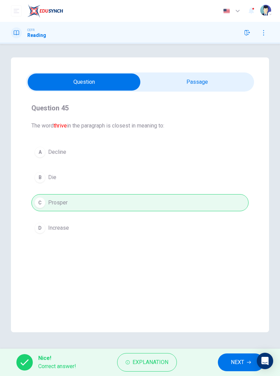
click at [237, 85] on input "checkbox" at bounding box center [84, 81] width 343 height 17
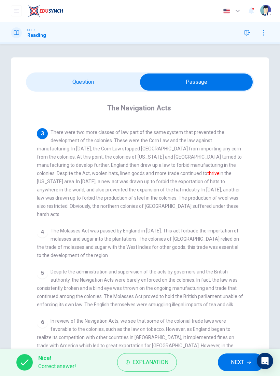
scroll to position [133, 0]
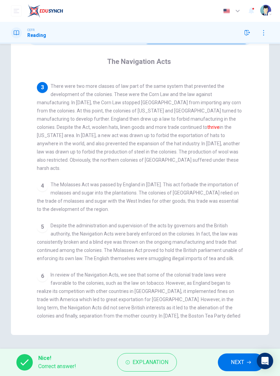
click at [253, 211] on div "The Navigation Acts 1 The Navigation Acts were created by England in the 17th c…" at bounding box center [140, 188] width 228 height 286
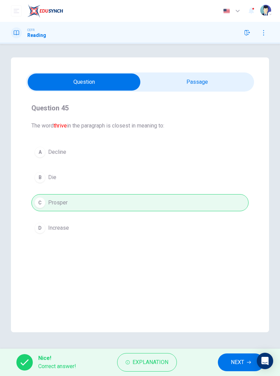
click at [241, 358] on span "NEXT" at bounding box center [237, 363] width 13 height 10
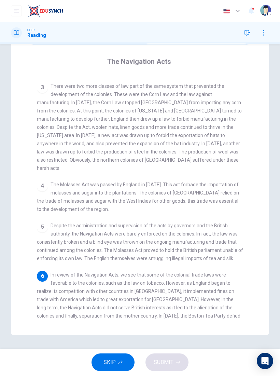
click at [230, 272] on span "In review of the Navigation Acts, we see that some of the colonial trade laws w…" at bounding box center [139, 303] width 204 height 63
click at [42, 316] on div "1 The Navigation Acts were created by England in the 17th century to ensure tha…" at bounding box center [145, 197] width 216 height 245
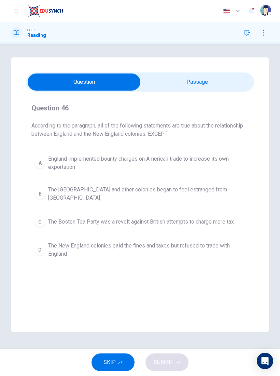
scroll to position [0, 0]
click at [37, 248] on div "D" at bounding box center [40, 249] width 11 height 11
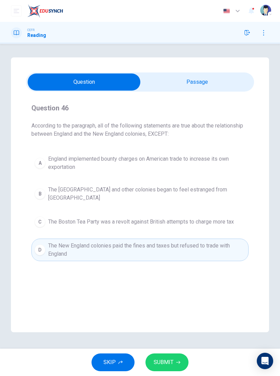
click at [183, 360] on button "SUBMIT" at bounding box center [167, 362] width 43 height 18
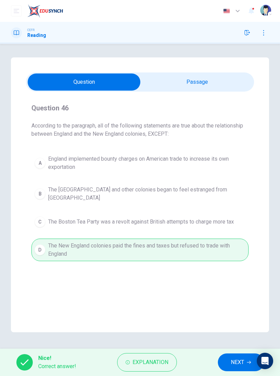
click at [236, 365] on span "NEXT" at bounding box center [237, 363] width 13 height 10
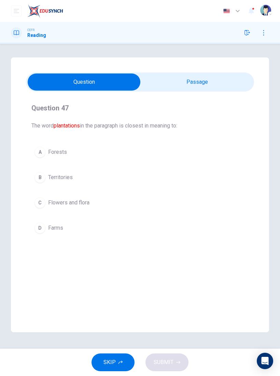
click at [236, 291] on div "Question 47 The word plantations in the paragraph is closest in meaning to: A F…" at bounding box center [140, 194] width 258 height 275
click at [213, 77] on input "checkbox" at bounding box center [84, 81] width 343 height 17
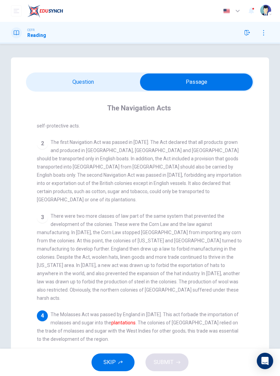
scroll to position [51, 0]
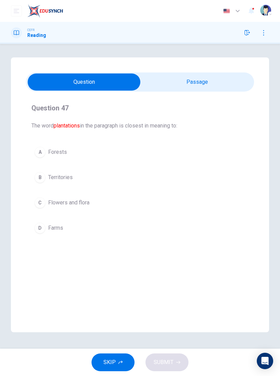
click at [151, 228] on button "D Farms" at bounding box center [139, 227] width 217 height 17
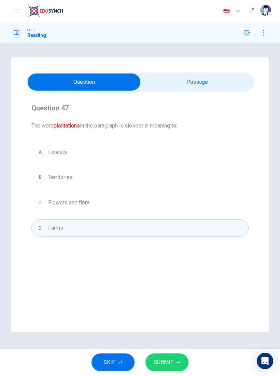
click at [168, 361] on span "SUBMIT" at bounding box center [164, 363] width 20 height 10
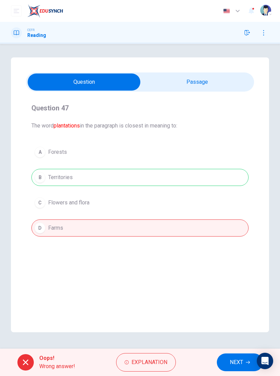
click at [172, 180] on div "A Forests B Territories C Flowers and flora D Farms" at bounding box center [139, 190] width 217 height 93
click at [232, 86] on input "checkbox" at bounding box center [84, 81] width 343 height 17
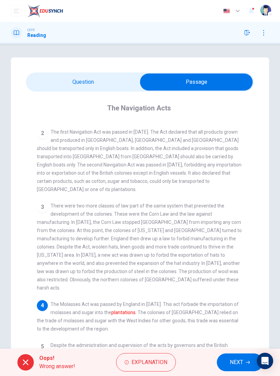
scroll to position [62, 0]
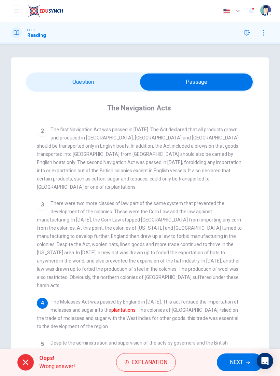
click at [162, 362] on span "Explanation" at bounding box center [150, 363] width 36 height 10
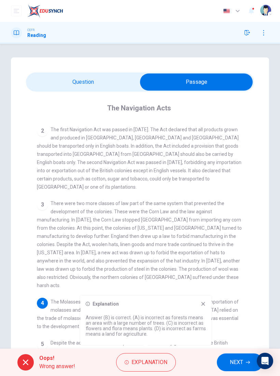
click at [205, 302] on icon at bounding box center [203, 303] width 5 height 5
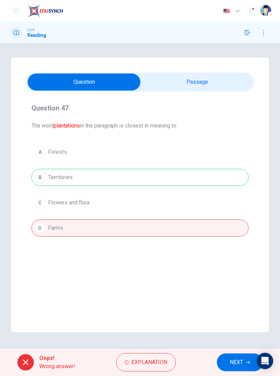
click at [151, 365] on span "Explanation" at bounding box center [150, 363] width 36 height 10
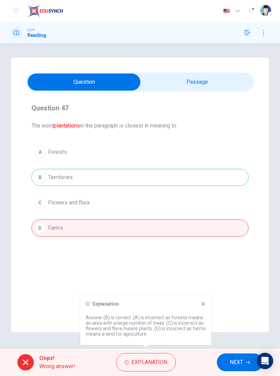
click at [206, 300] on div "Explanation Answer (B) is correct. (A) is incorrect as forests means an area wi…" at bounding box center [145, 320] width 131 height 49
click at [206, 305] on icon at bounding box center [203, 303] width 5 height 5
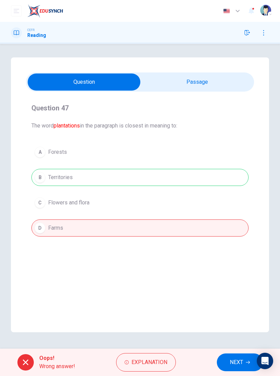
click at [155, 361] on span "Explanation" at bounding box center [150, 363] width 36 height 10
click at [186, 277] on div "Question 47 The word plantations in the paragraph is closest in meaning to: A F…" at bounding box center [140, 194] width 258 height 275
click at [211, 84] on input "checkbox" at bounding box center [84, 81] width 343 height 17
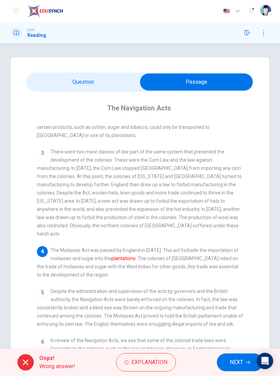
scroll to position [123, 0]
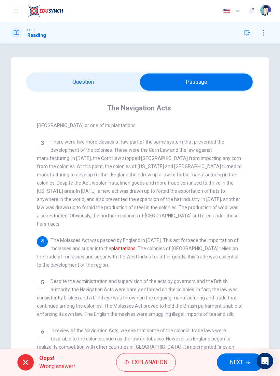
click at [239, 360] on span "NEXT" at bounding box center [236, 363] width 13 height 10
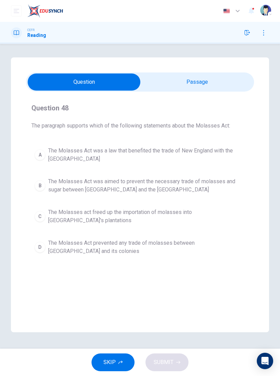
click at [240, 285] on div "Question 48 The paragraph supports which of the following statements about the …" at bounding box center [140, 194] width 258 height 275
click at [226, 85] on input "checkbox" at bounding box center [84, 81] width 343 height 17
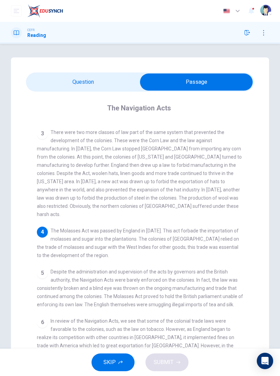
scroll to position [133, 0]
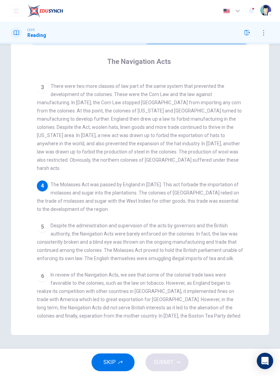
click at [171, 290] on span "In review of the Navigation Acts, we see that some of the colonial trade laws w…" at bounding box center [139, 303] width 204 height 63
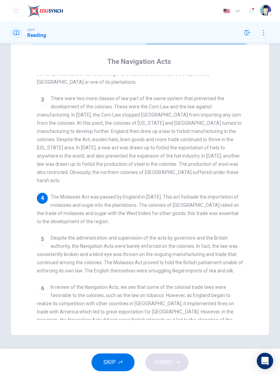
scroll to position [0, 0]
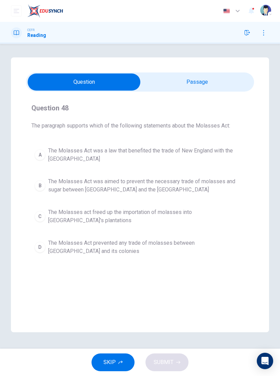
click at [68, 183] on span "The Molasses Act was aimed to prevent the necessary trade of molasses and sugar…" at bounding box center [147, 185] width 198 height 16
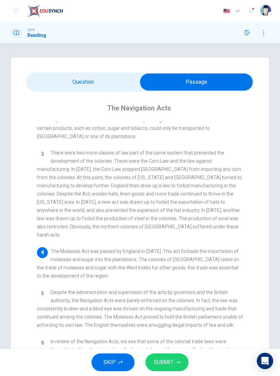
scroll to position [111, 0]
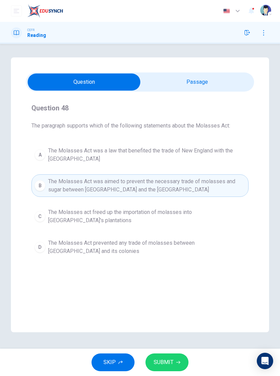
click at [172, 358] on span "SUBMIT" at bounding box center [164, 363] width 20 height 10
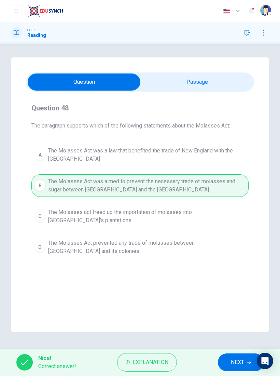
click at [236, 358] on span "NEXT" at bounding box center [237, 363] width 13 height 10
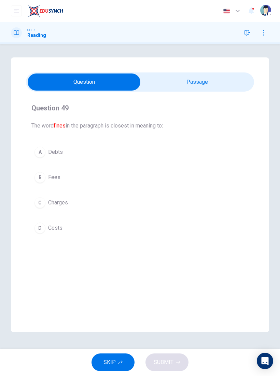
click at [41, 201] on div "C" at bounding box center [40, 202] width 11 height 11
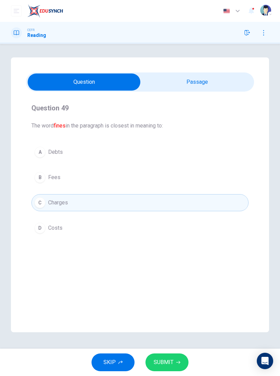
click at [220, 81] on input "checkbox" at bounding box center [84, 81] width 343 height 17
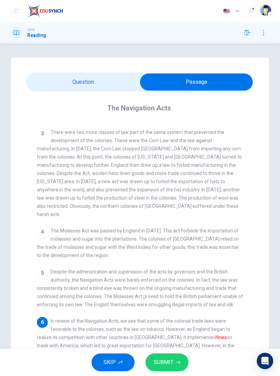
scroll to position [133, 0]
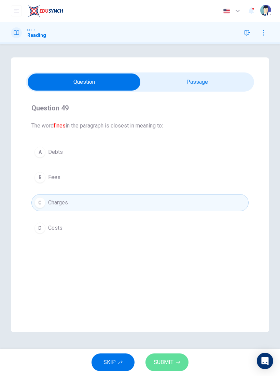
click at [174, 362] on button "SUBMIT" at bounding box center [167, 362] width 43 height 18
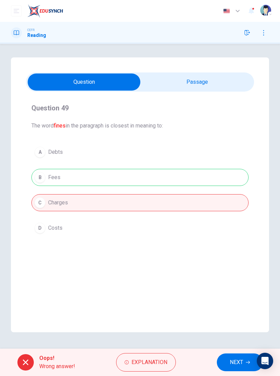
click at [215, 88] on input "checkbox" at bounding box center [84, 81] width 343 height 17
click at [160, 359] on span "Explanation" at bounding box center [150, 363] width 36 height 10
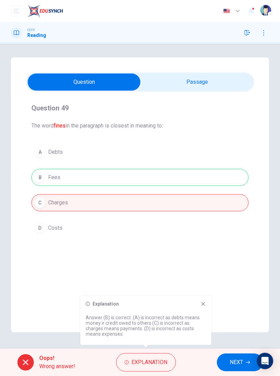
click at [205, 305] on icon at bounding box center [204, 304] width 4 height 4
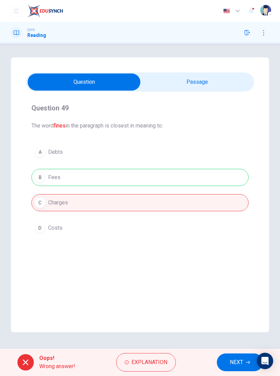
click at [213, 90] on input "checkbox" at bounding box center [84, 81] width 343 height 17
click at [232, 364] on span "NEXT" at bounding box center [236, 363] width 13 height 10
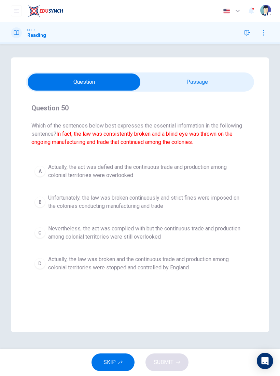
click at [104, 179] on span "Actually, the act was defied and the continuous trade and production among colo…" at bounding box center [147, 171] width 198 height 16
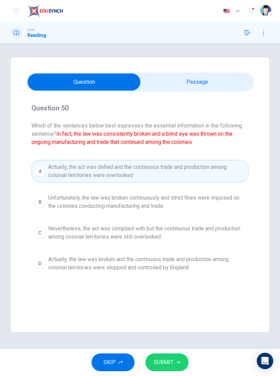
click at [174, 360] on button "SUBMIT" at bounding box center [167, 362] width 43 height 18
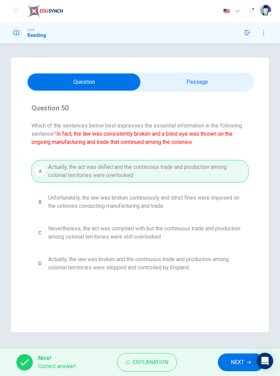
click at [232, 361] on span "NEXT" at bounding box center [237, 363] width 13 height 10
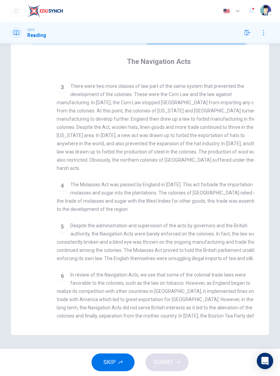
scroll to position [0, 0]
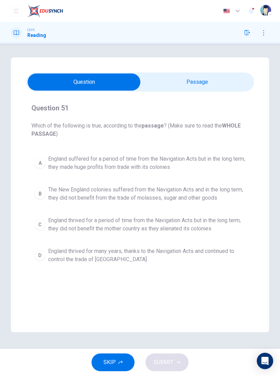
click at [34, 224] on button "C England thrived for a period of time from the Navigation Acts but in the long…" at bounding box center [139, 224] width 217 height 23
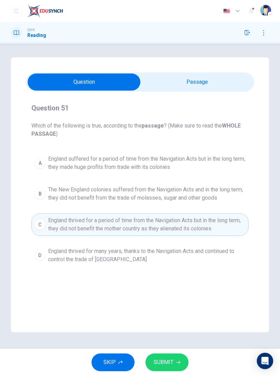
click at [172, 370] on button "SUBMIT" at bounding box center [167, 362] width 43 height 18
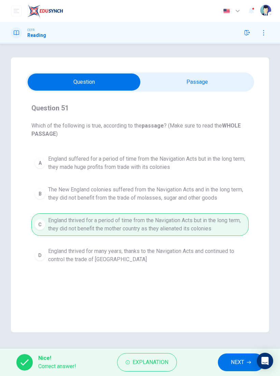
click at [137, 365] on span "Explanation" at bounding box center [151, 363] width 36 height 10
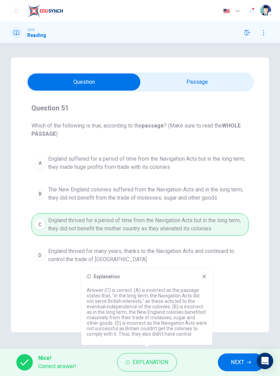
click at [215, 82] on input "checkbox" at bounding box center [84, 81] width 343 height 17
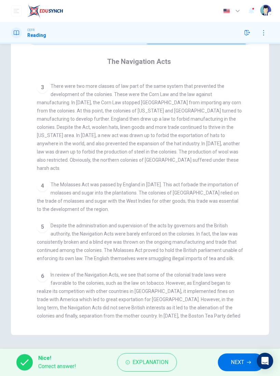
scroll to position [46, 0]
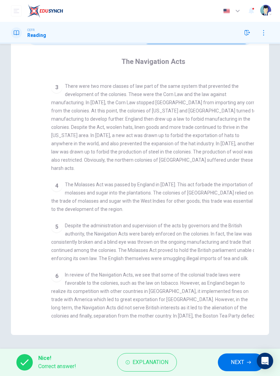
checkbox input "false"
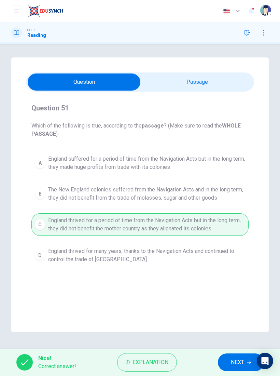
click at [234, 362] on span "NEXT" at bounding box center [237, 363] width 13 height 10
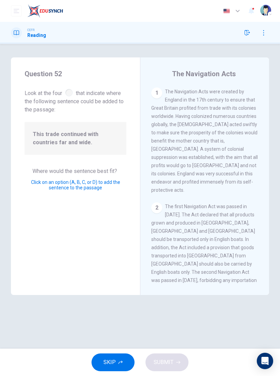
scroll to position [487, 0]
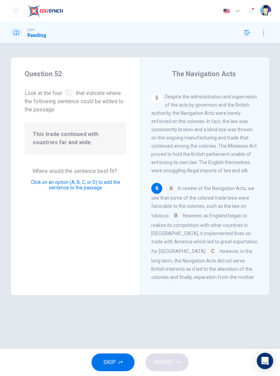
click at [208, 246] on input at bounding box center [213, 251] width 11 height 11
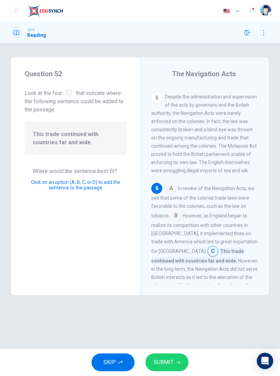
click at [169, 357] on button "SUBMIT" at bounding box center [167, 362] width 43 height 18
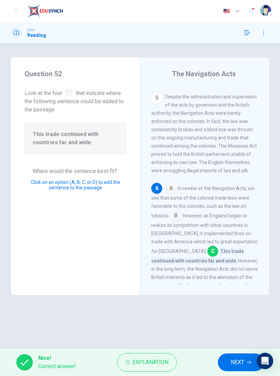
click at [239, 363] on span "NEXT" at bounding box center [237, 363] width 13 height 10
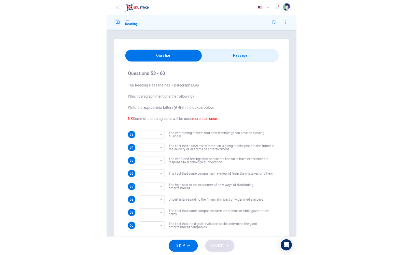
scroll to position [0, 0]
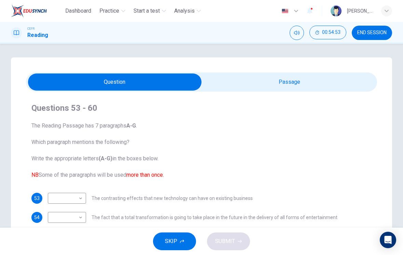
click at [280, 35] on span "END SESSION" at bounding box center [372, 32] width 29 height 5
